Goal: Transaction & Acquisition: Subscribe to service/newsletter

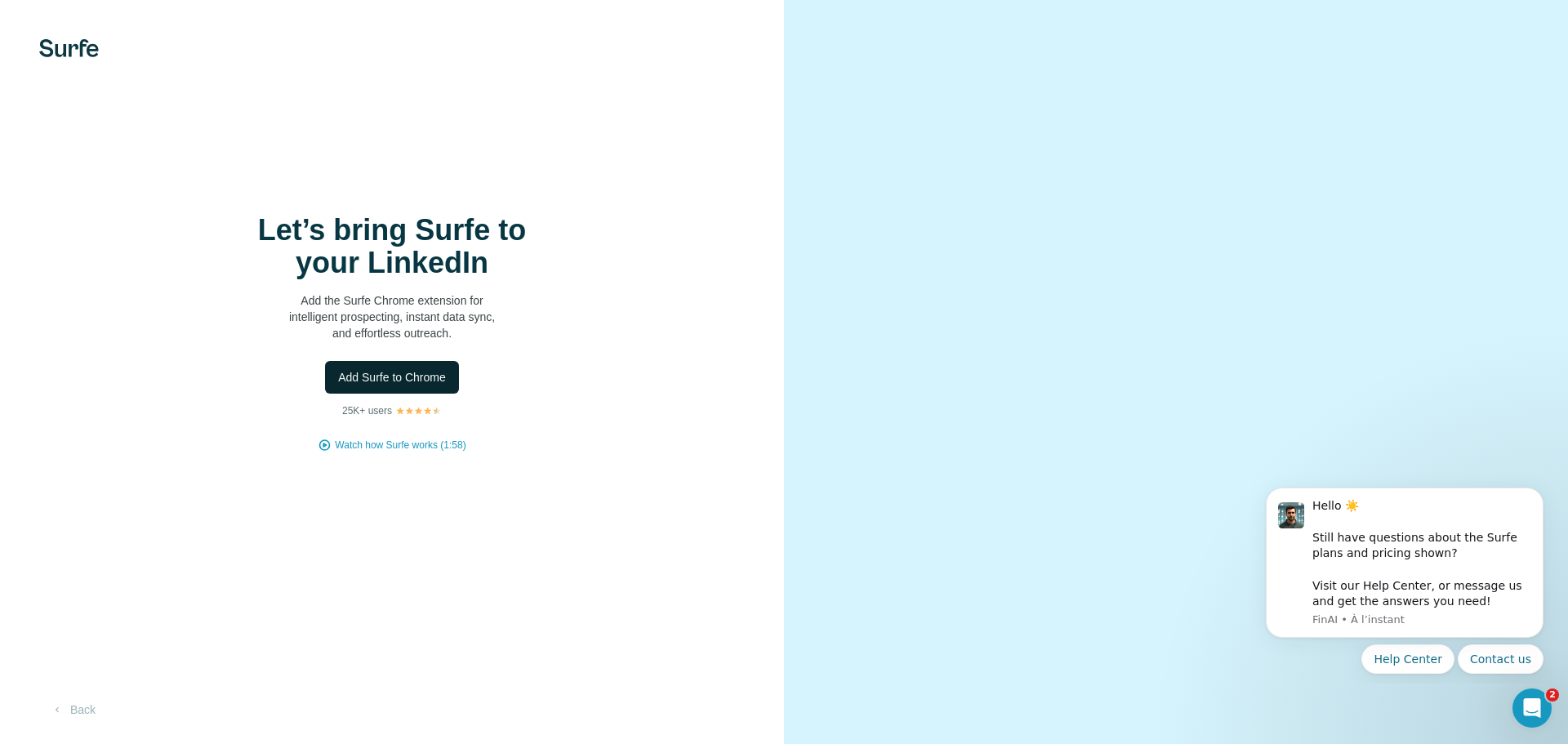
click at [413, 374] on span "Add Surfe to Chrome" at bounding box center [391, 377] width 108 height 16
